Goal: Information Seeking & Learning: Check status

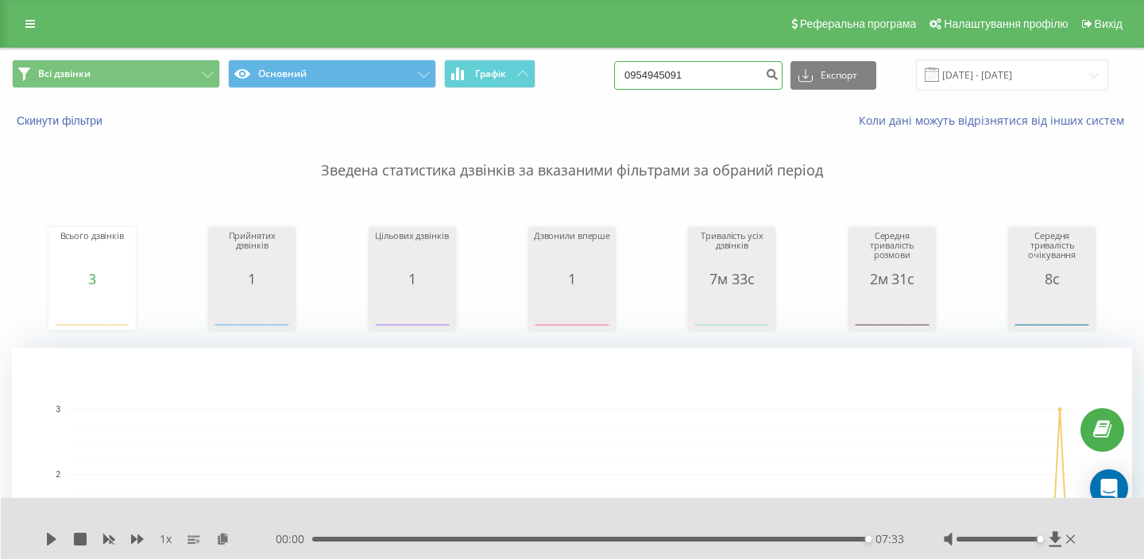
click at [685, 67] on input "0954945091" at bounding box center [698, 75] width 168 height 29
paste input "0939333461"
paste input
type input "0939333461"
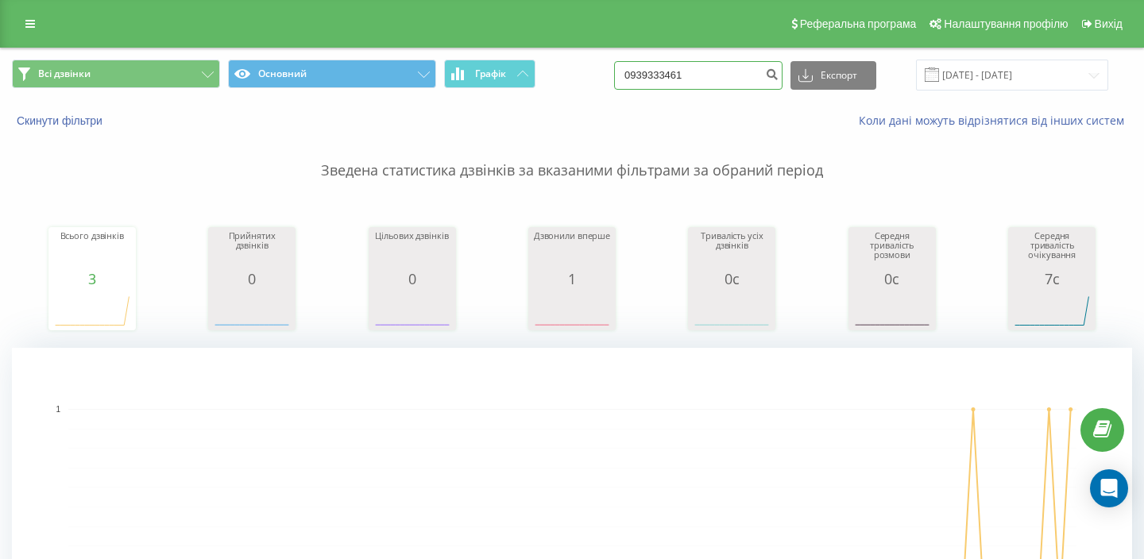
click at [730, 79] on input "0939333461" at bounding box center [698, 75] width 168 height 29
click at [730, 80] on input "0939333461" at bounding box center [698, 75] width 168 height 29
paste input "56827046"
type input "0956827046"
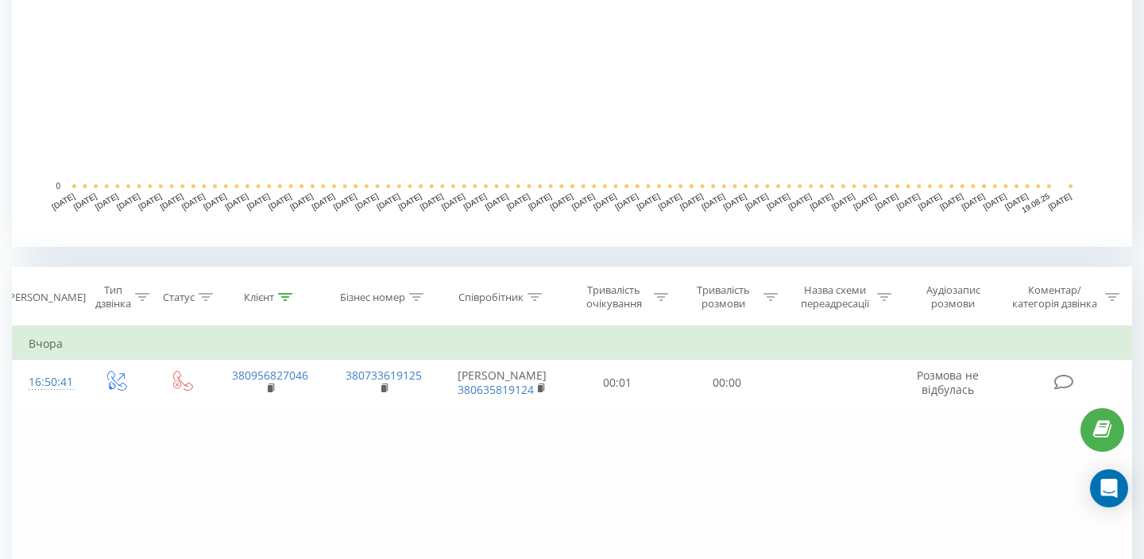
scroll to position [414, 0]
